Goal: Check status: Check status

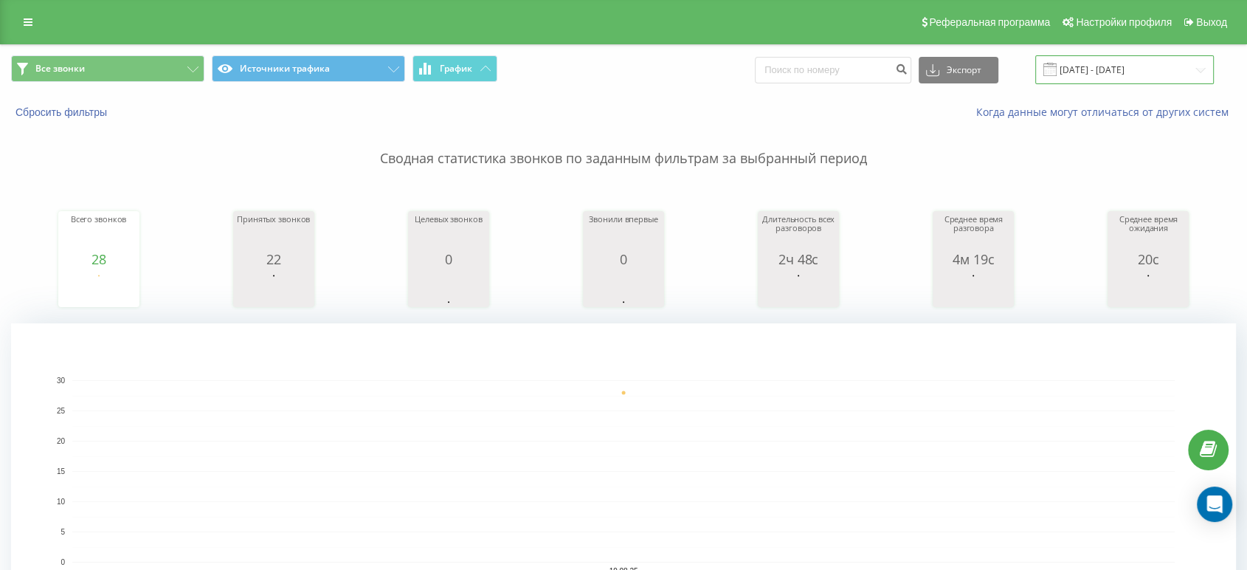
click at [1086, 80] on input "[DATE] - [DATE]" at bounding box center [1124, 69] width 179 height 29
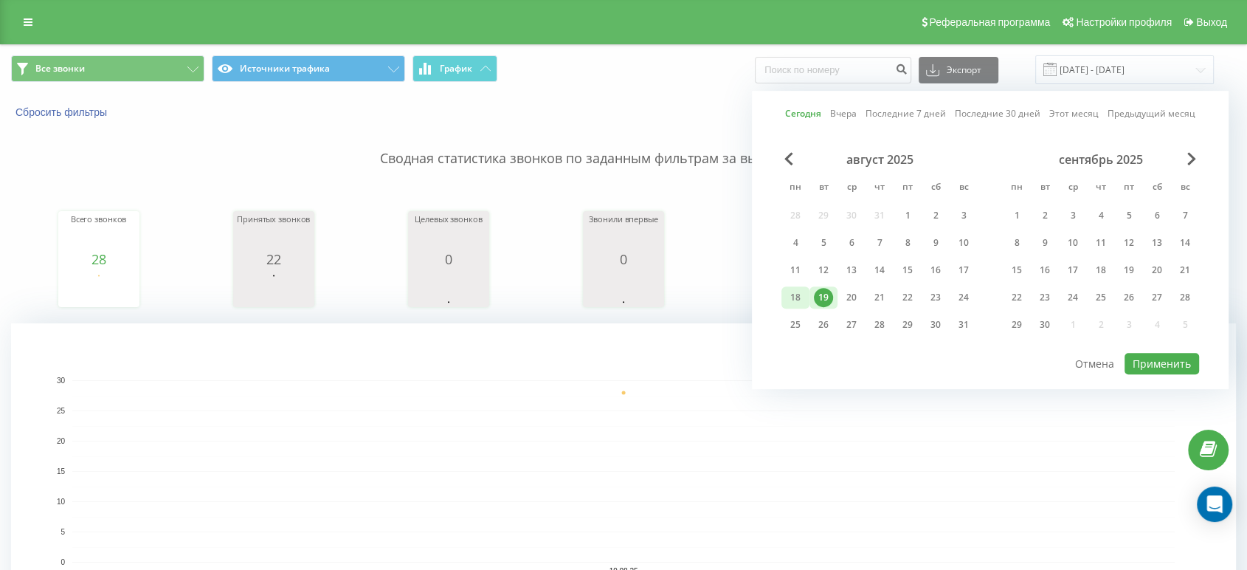
click at [801, 291] on div "18" at bounding box center [795, 297] width 19 height 19
click at [908, 212] on div "1" at bounding box center [907, 215] width 19 height 19
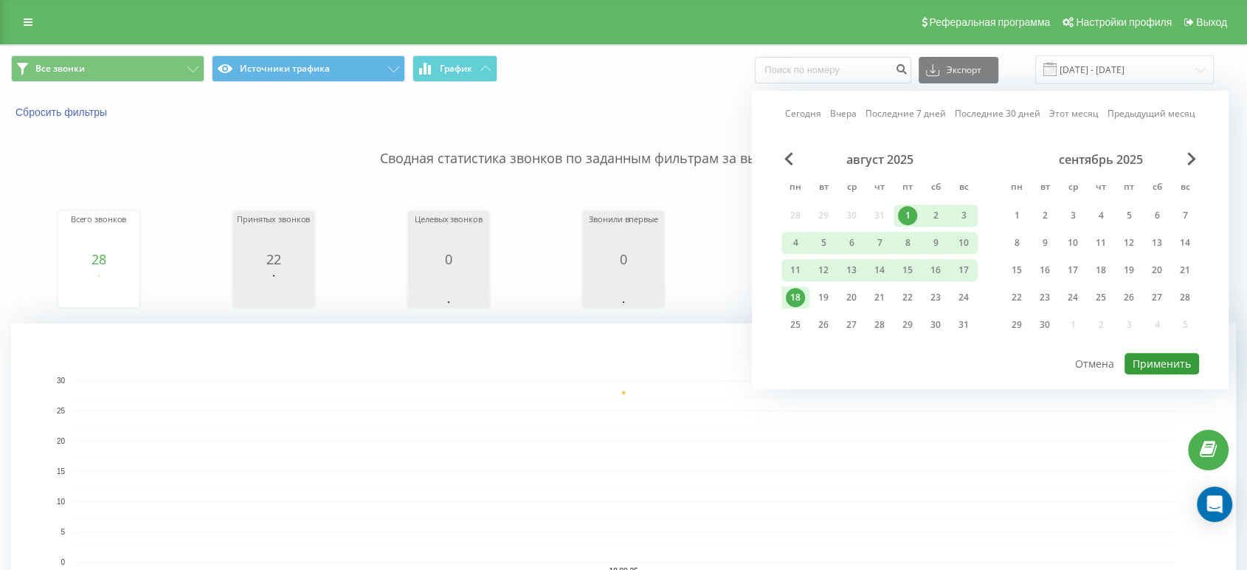
click at [1165, 359] on button "Применить" at bounding box center [1162, 363] width 75 height 21
type input "01.08.2025 - 18.08.2025"
